Goal: Find specific page/section: Find specific page/section

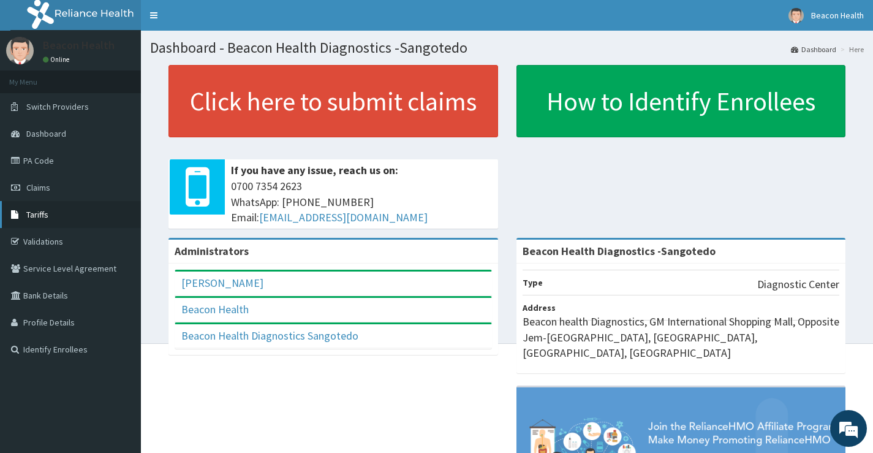
click at [34, 209] on span "Tariffs" at bounding box center [37, 214] width 22 height 11
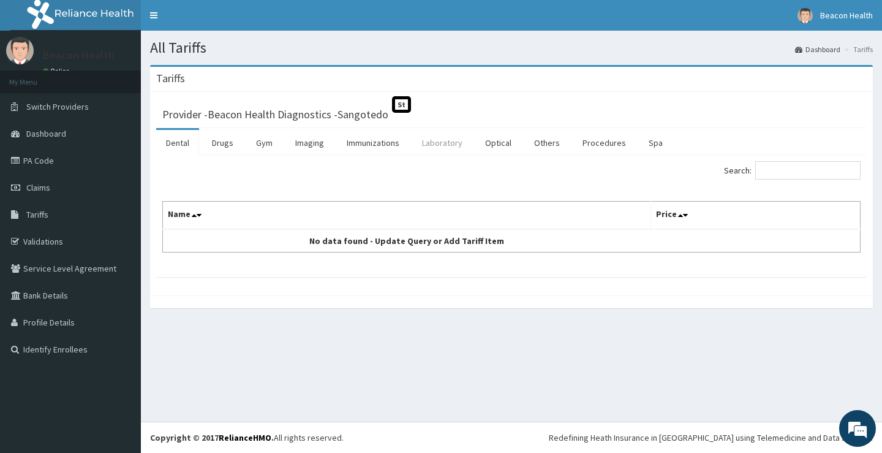
click at [432, 145] on link "Laboratory" at bounding box center [442, 143] width 60 height 26
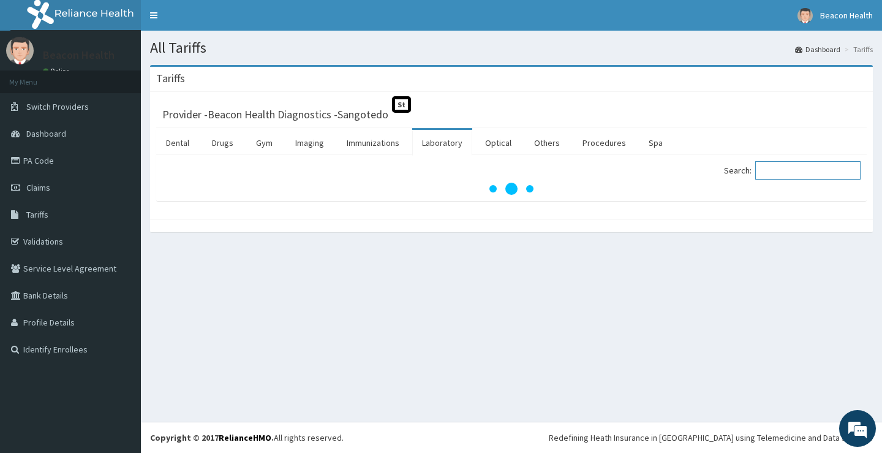
click at [776, 170] on input "Search:" at bounding box center [807, 170] width 105 height 18
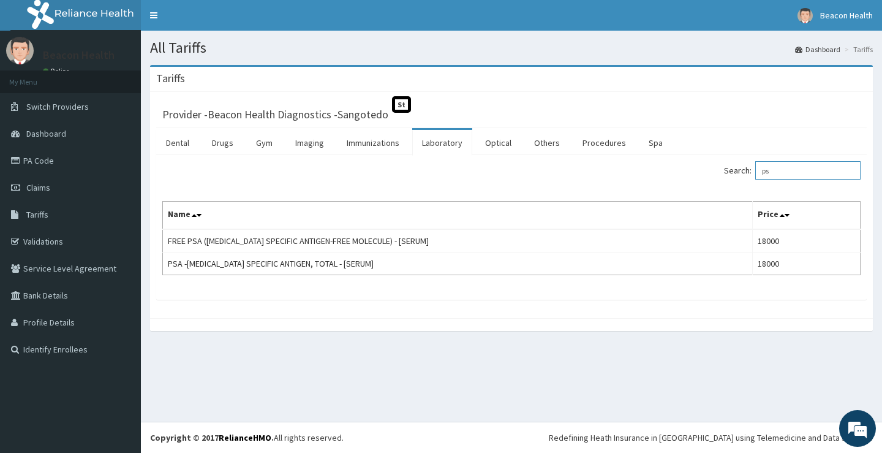
type input "p"
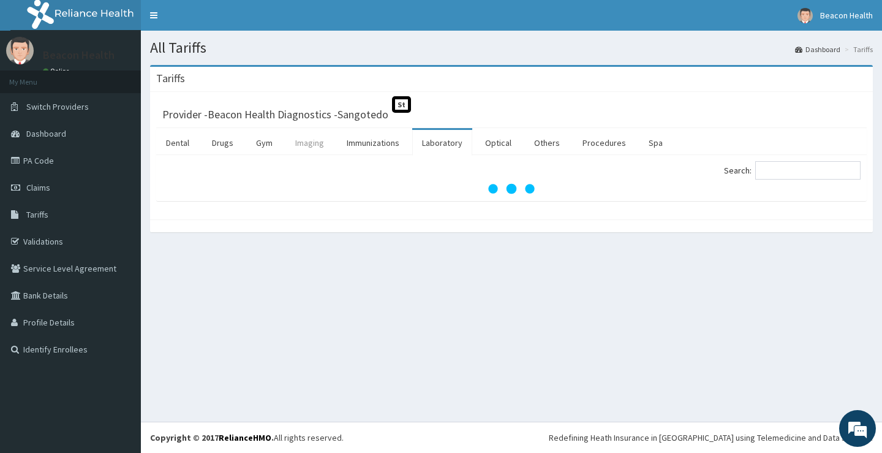
click at [313, 138] on link "Imaging" at bounding box center [309, 143] width 48 height 26
click at [798, 171] on input "Search:" at bounding box center [807, 170] width 105 height 18
type input "pelvic"
click at [377, 145] on link "Immunizations" at bounding box center [373, 143] width 72 height 26
click at [307, 145] on link "Imaging" at bounding box center [309, 143] width 48 height 26
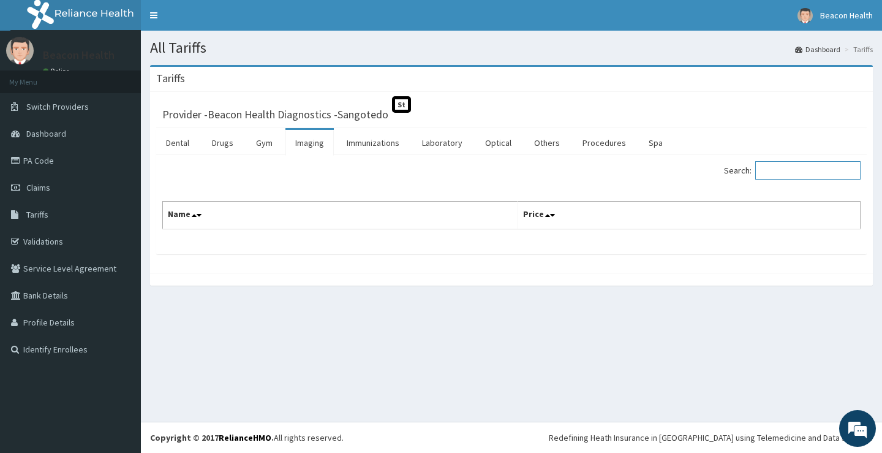
click at [815, 170] on input "Search:" at bounding box center [807, 170] width 105 height 18
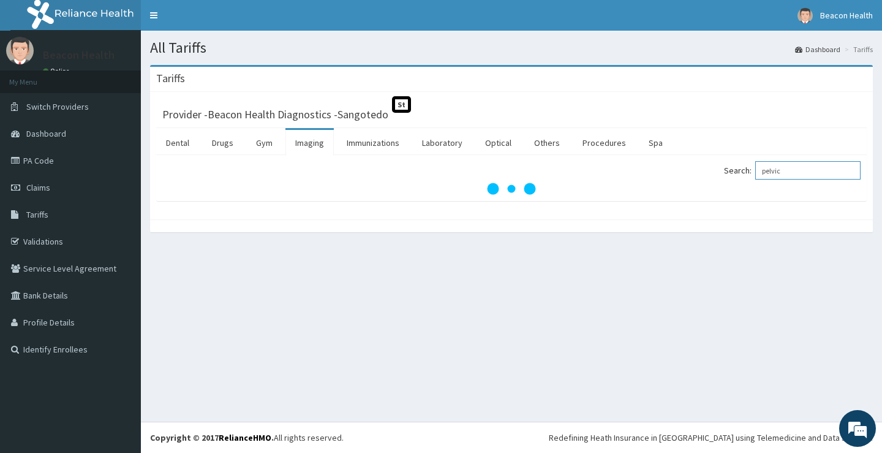
type input "pelvic"
click at [441, 142] on link "Laboratory" at bounding box center [442, 143] width 60 height 26
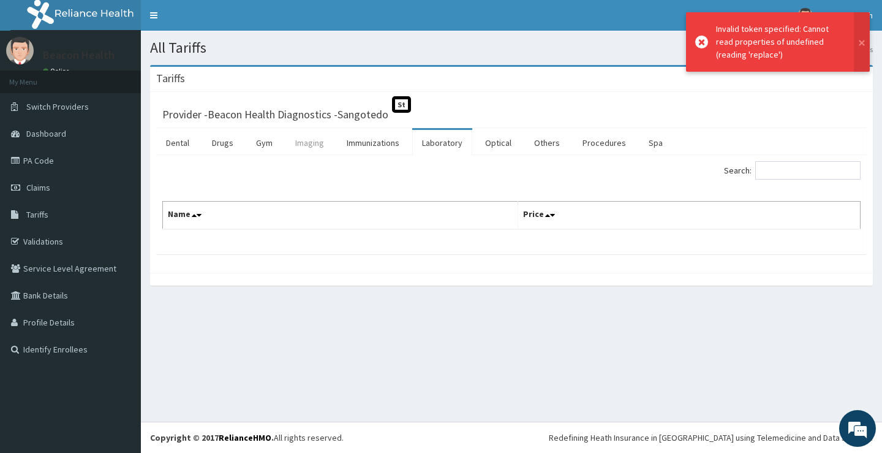
click at [318, 149] on link "Imaging" at bounding box center [309, 143] width 48 height 26
